Goal: Transaction & Acquisition: Purchase product/service

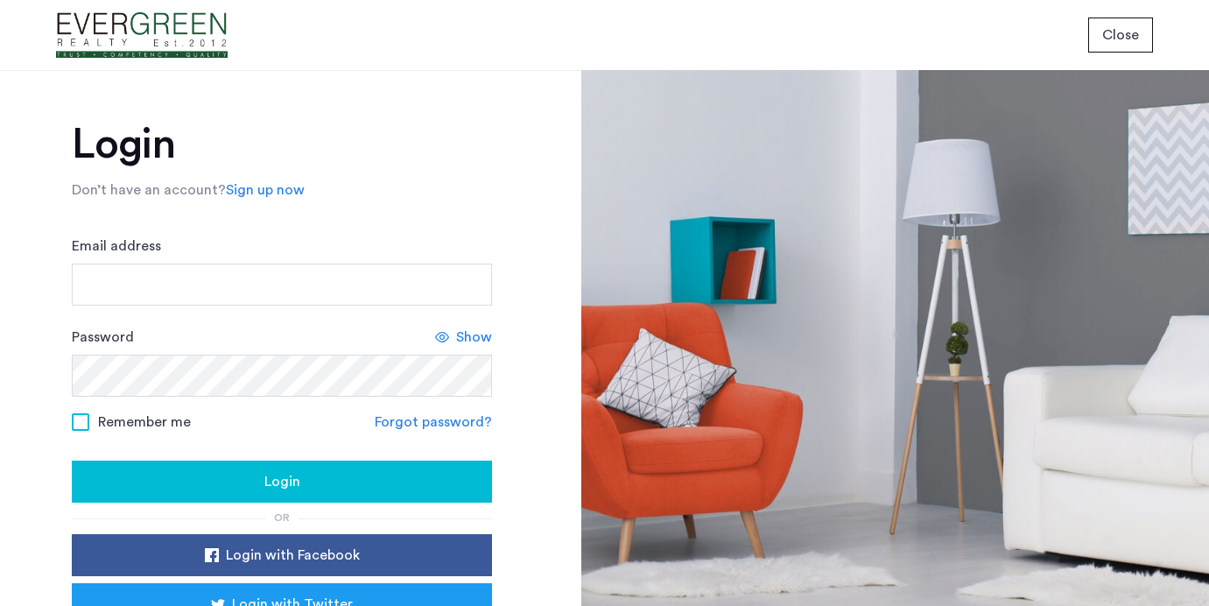
scroll to position [10, 0]
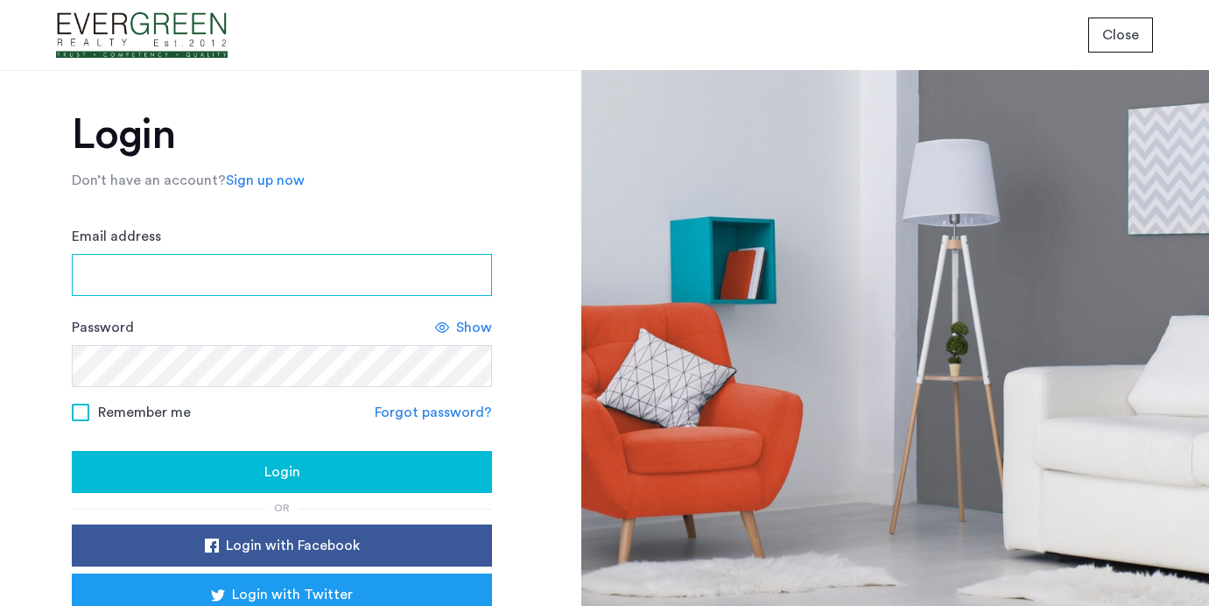
type input "**********"
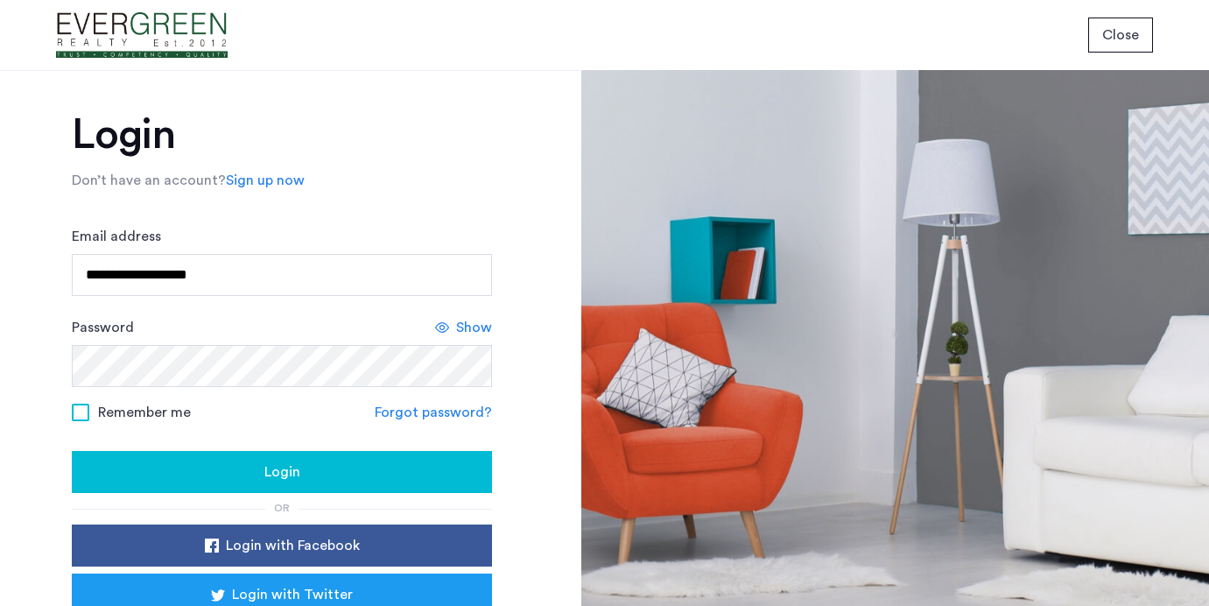
click at [377, 469] on div "Login" at bounding box center [282, 471] width 392 height 21
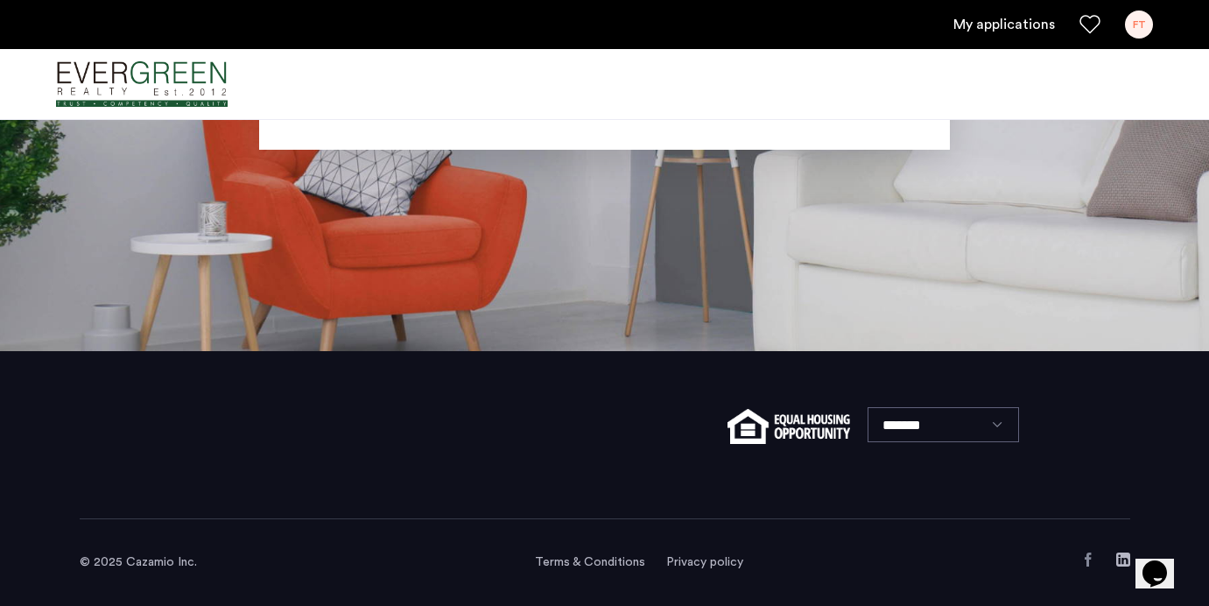
scroll to position [134, 0]
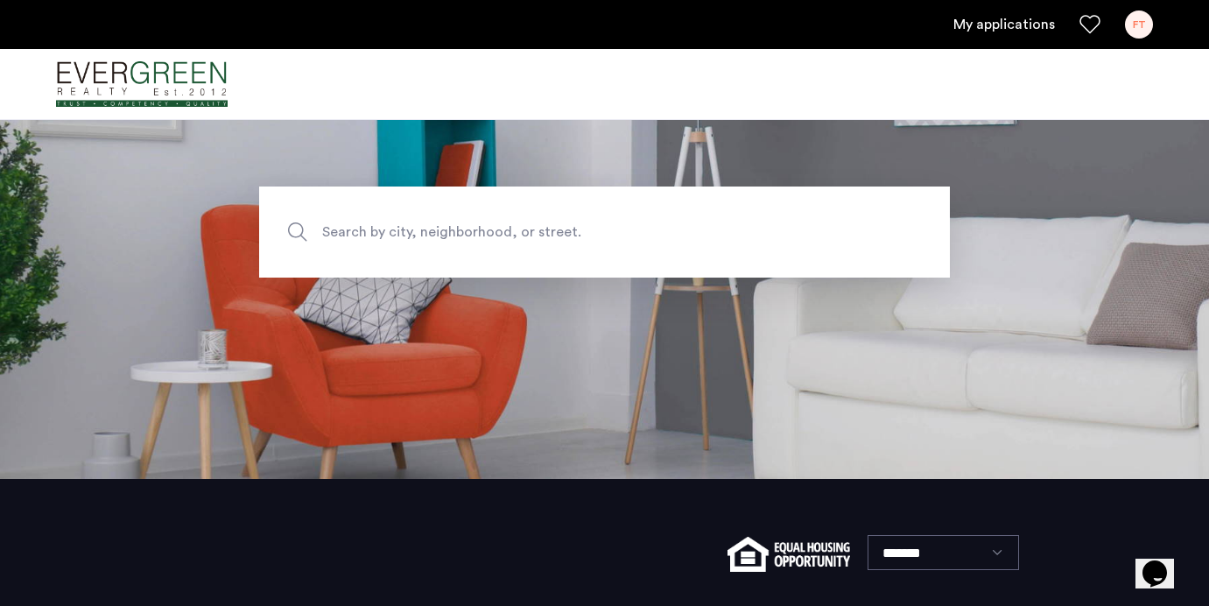
click at [358, 229] on span "Search by city, neighborhood, or street." at bounding box center [563, 233] width 483 height 24
click at [358, 229] on input "Search by city, neighborhood, or street." at bounding box center [604, 232] width 691 height 91
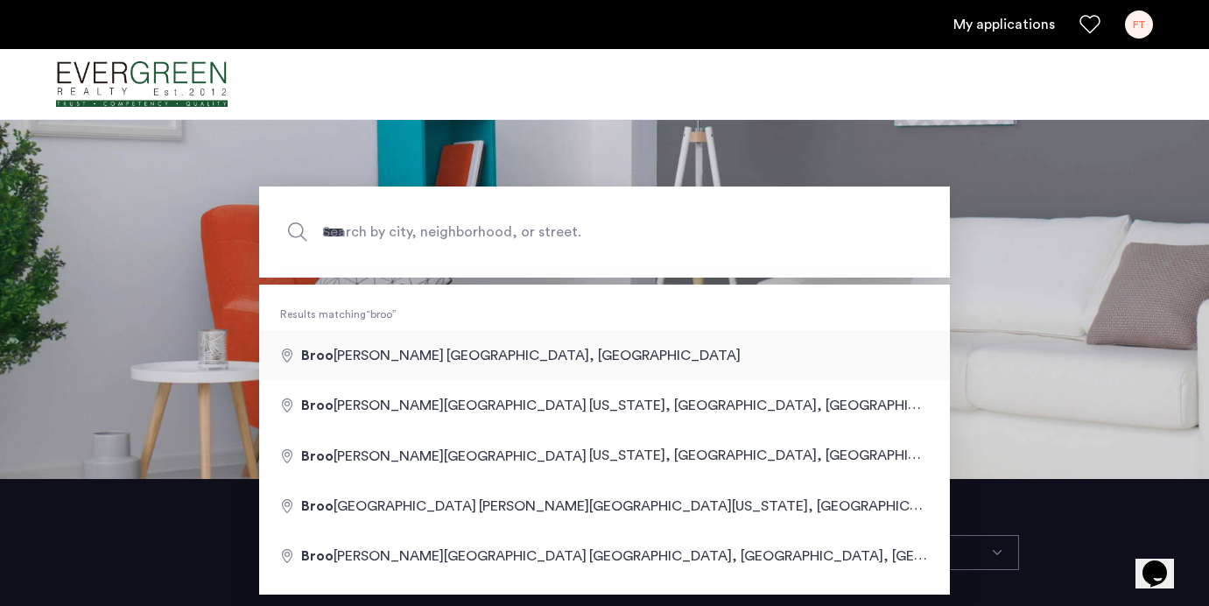
type input "**********"
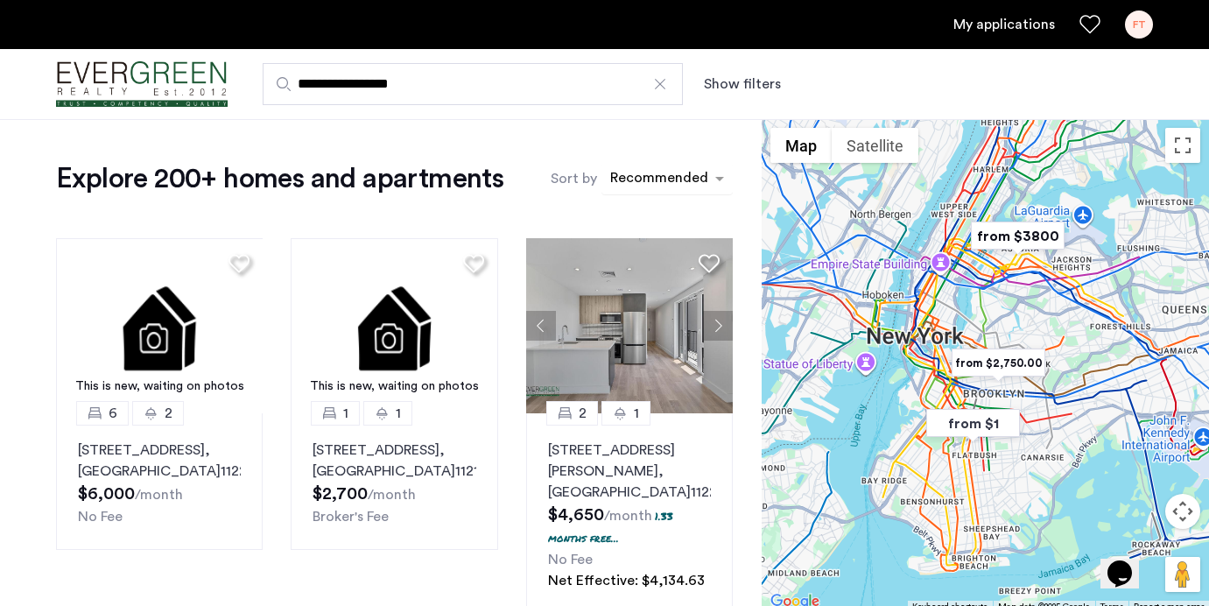
click at [661, 183] on div "sort-apartment" at bounding box center [659, 181] width 103 height 24
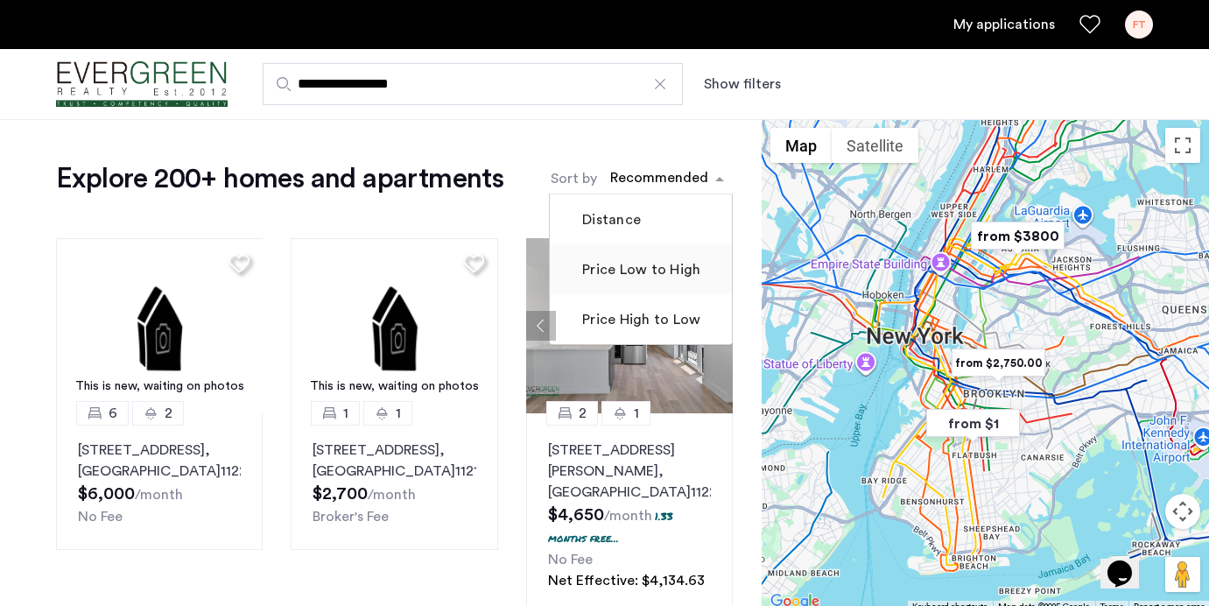
click at [652, 266] on label "Price Low to High" at bounding box center [640, 269] width 122 height 21
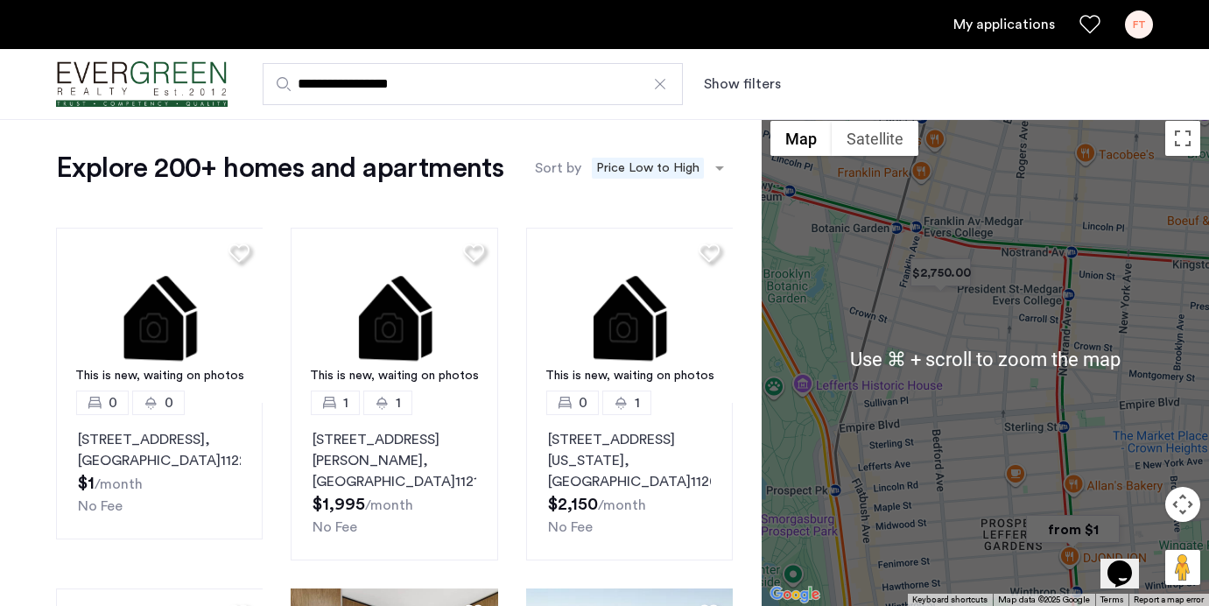
scroll to position [5, 0]
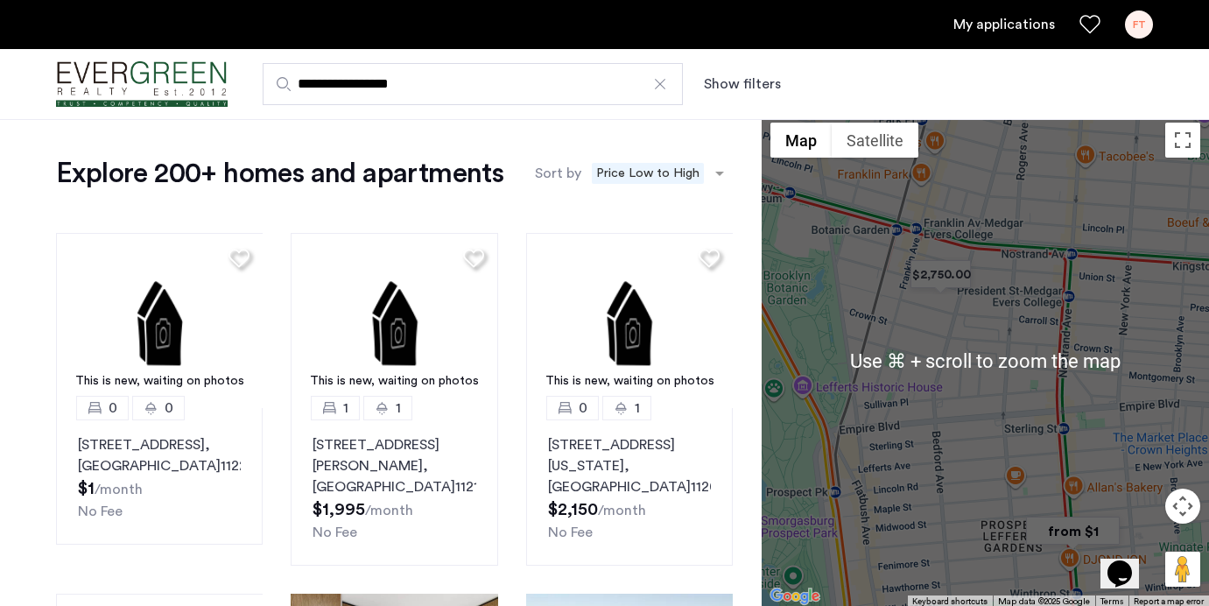
click at [1060, 536] on img "from $1" at bounding box center [1073, 530] width 108 height 39
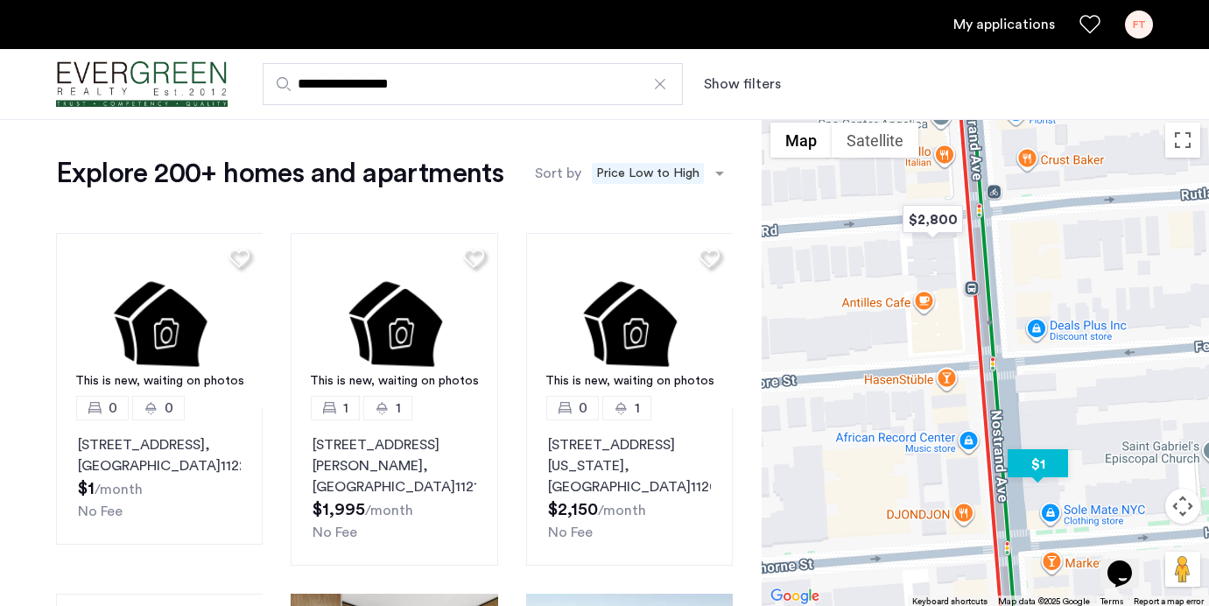
click at [1029, 464] on img "$1" at bounding box center [1038, 463] width 74 height 39
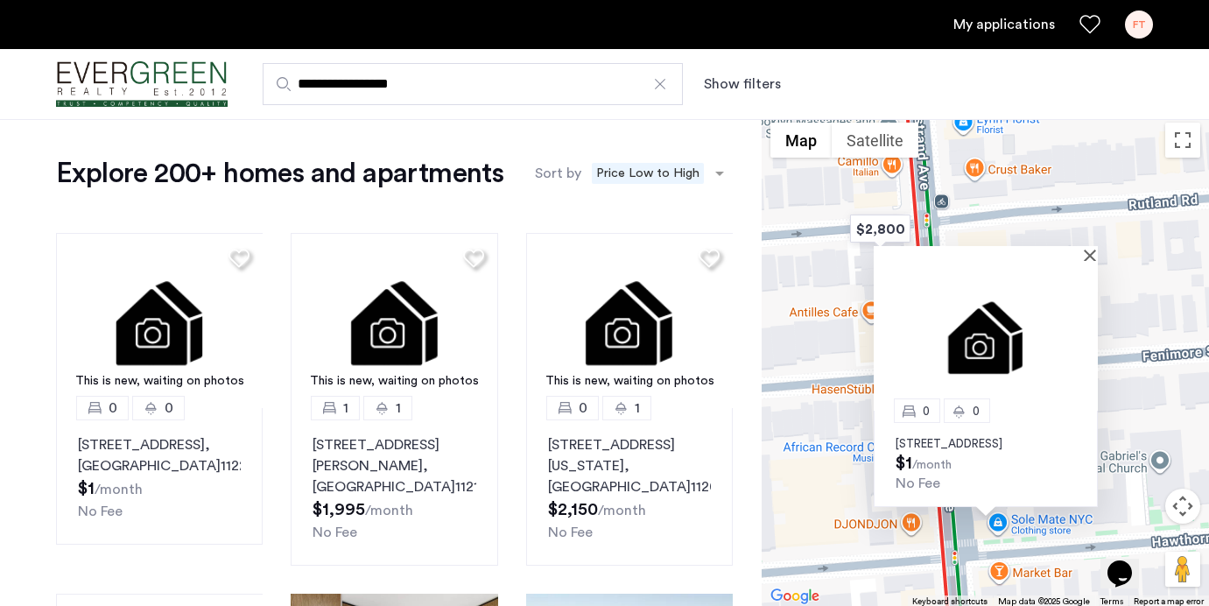
click at [1086, 246] on div at bounding box center [986, 253] width 224 height 15
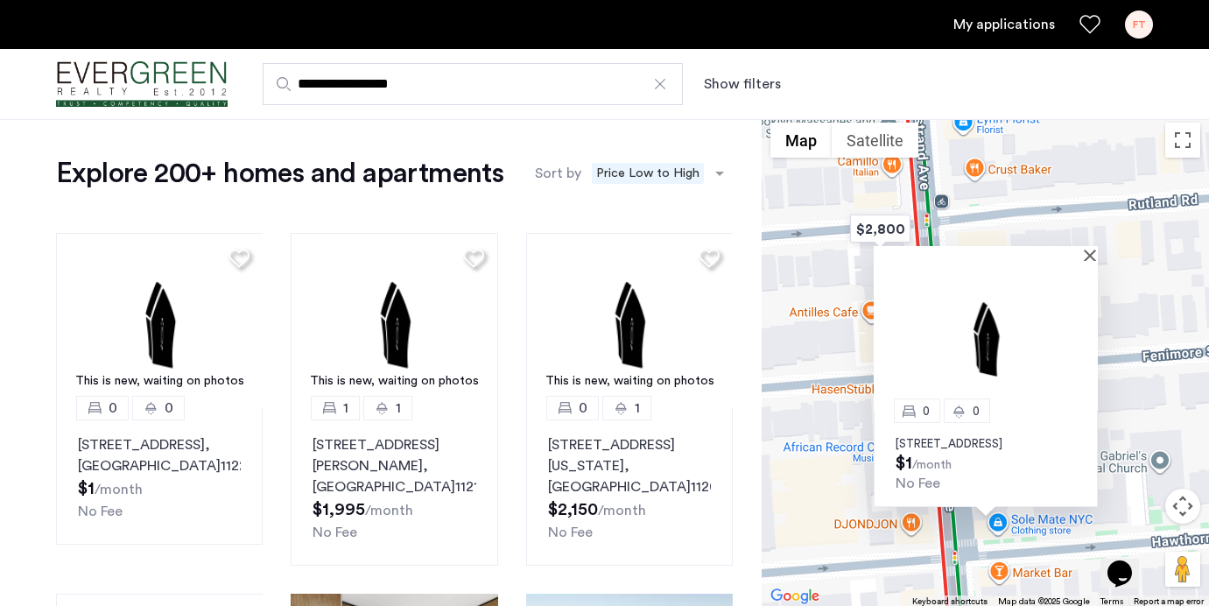
click at [1092, 261] on img at bounding box center [986, 336] width 224 height 150
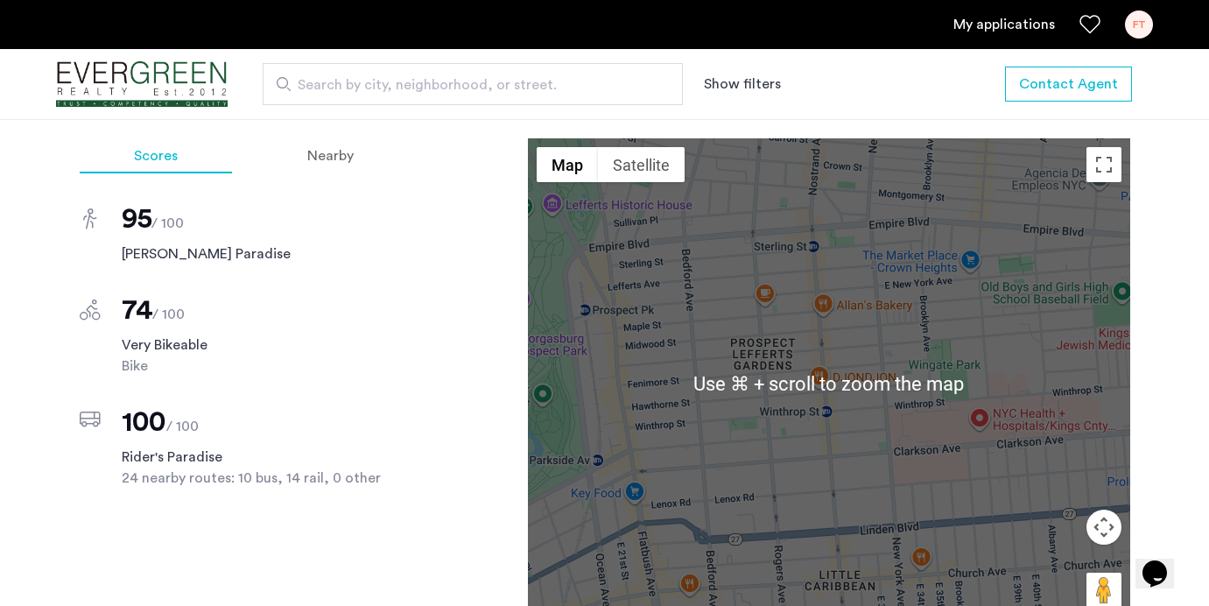
scroll to position [1062, 0]
